Goal: Task Accomplishment & Management: Use online tool/utility

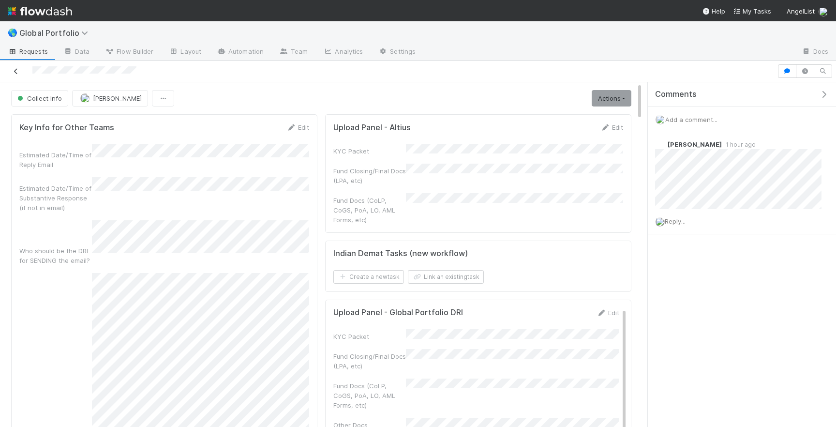
click at [17, 74] on link at bounding box center [16, 71] width 10 height 10
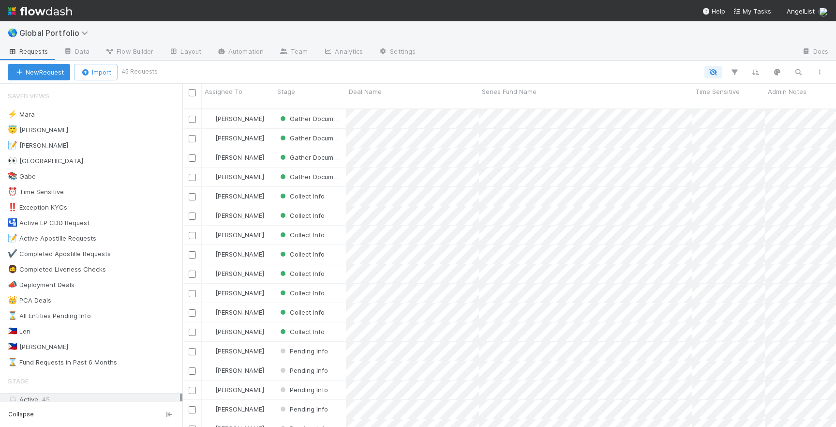
scroll to position [325, 653]
click at [108, 129] on div "😇 [PERSON_NAME] 1" at bounding box center [95, 130] width 175 height 12
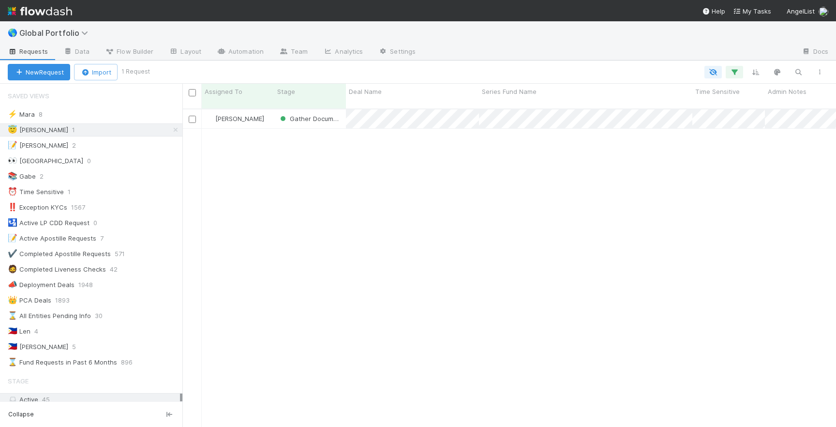
scroll to position [325, 653]
click at [268, 111] on div "[PERSON_NAME]" at bounding box center [238, 118] width 73 height 19
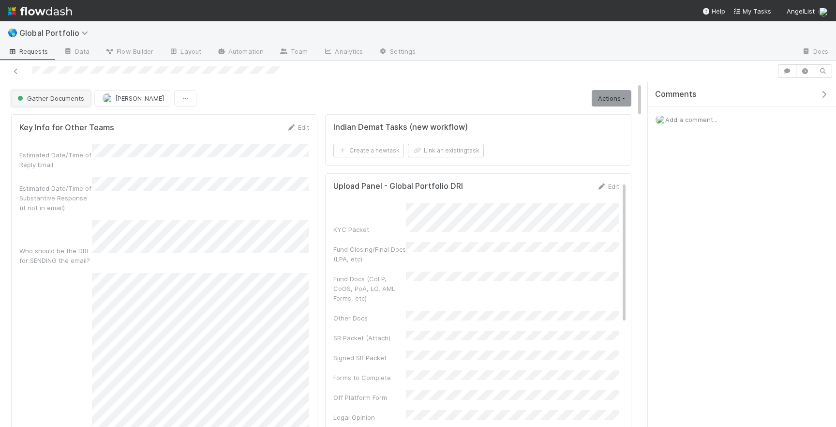
click at [62, 95] on span "Gather Documents" at bounding box center [49, 98] width 69 height 8
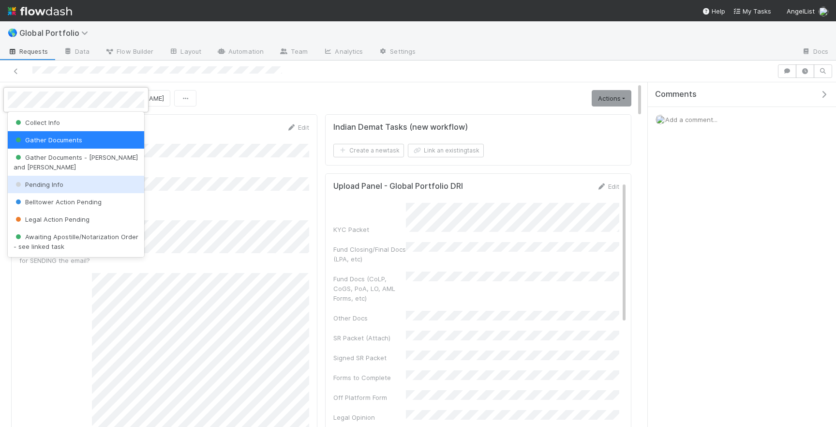
click at [57, 180] on span "Pending Info" at bounding box center [39, 184] width 50 height 8
